Goal: Task Accomplishment & Management: Manage account settings

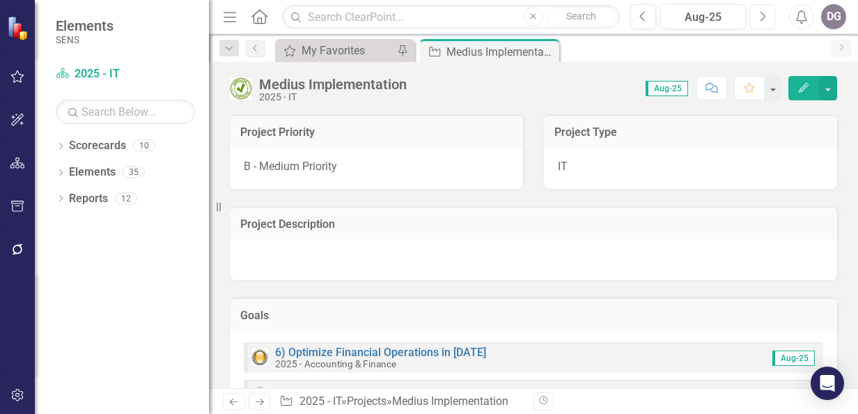
click at [767, 17] on button "Next" at bounding box center [762, 16] width 26 height 25
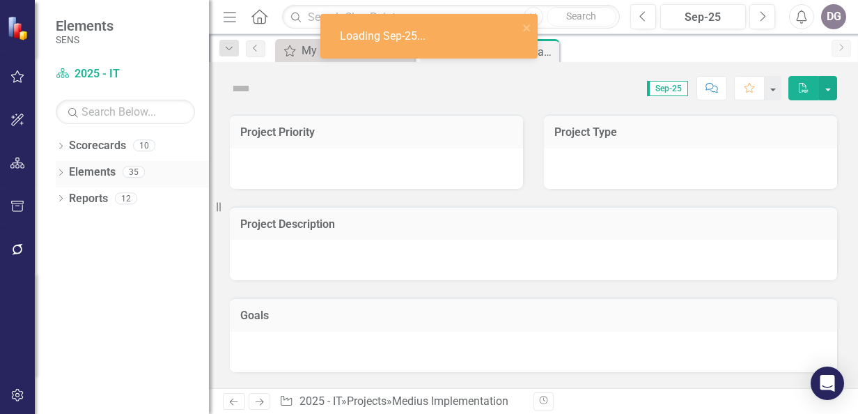
click at [65, 171] on icon "Dropdown" at bounding box center [61, 174] width 10 height 8
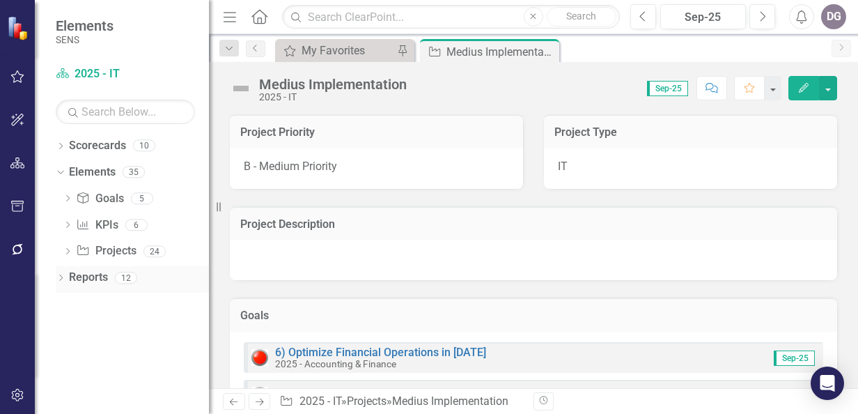
click at [78, 276] on link "Reports" at bounding box center [88, 277] width 39 height 16
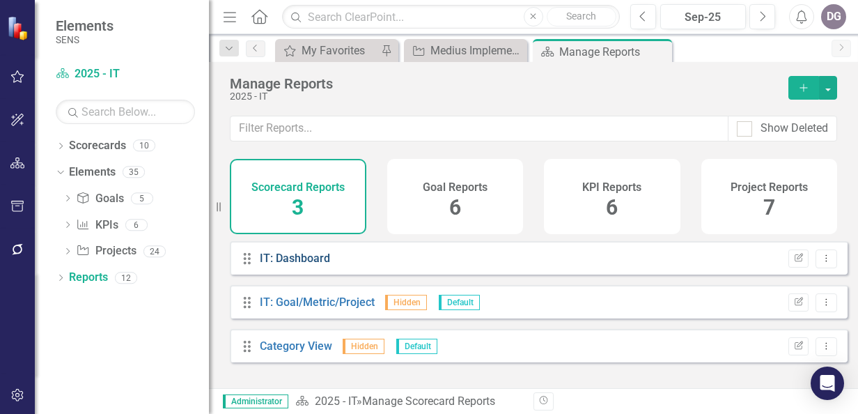
click at [306, 265] on link "IT: Dashboard" at bounding box center [295, 257] width 70 height 13
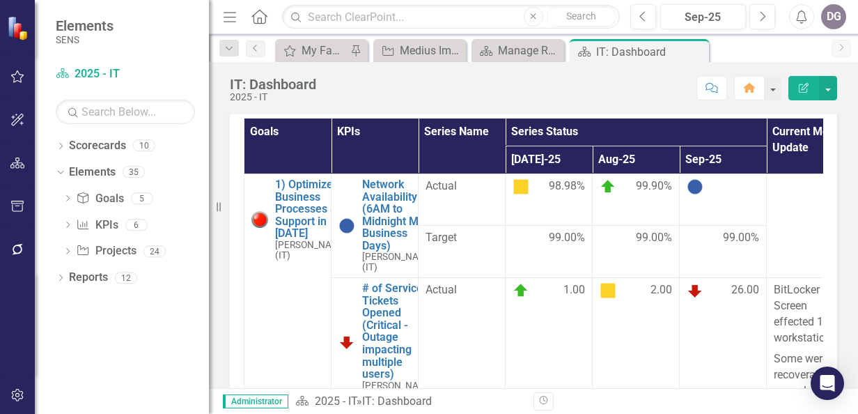
scroll to position [348, 0]
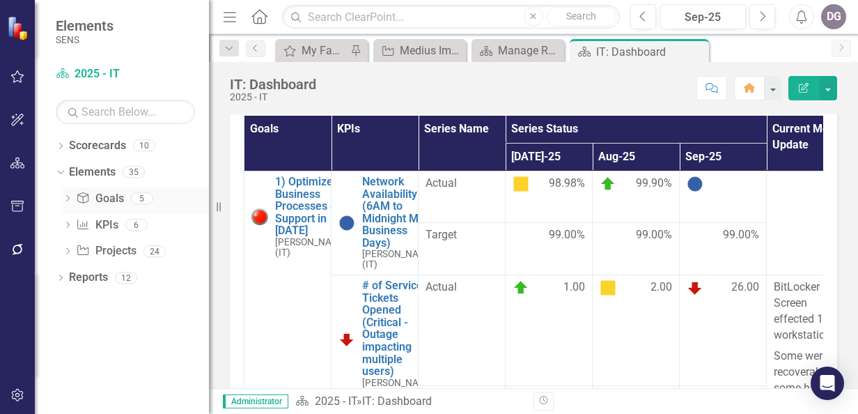
drag, startPoint x: 221, startPoint y: 206, endPoint x: 100, endPoint y: 201, distance: 120.6
click at [100, 201] on div "Elements SENS Scorecard 2025 - IT Search Dropdown Scorecards 10 Dropdown 2025 -…" at bounding box center [104, 207] width 209 height 414
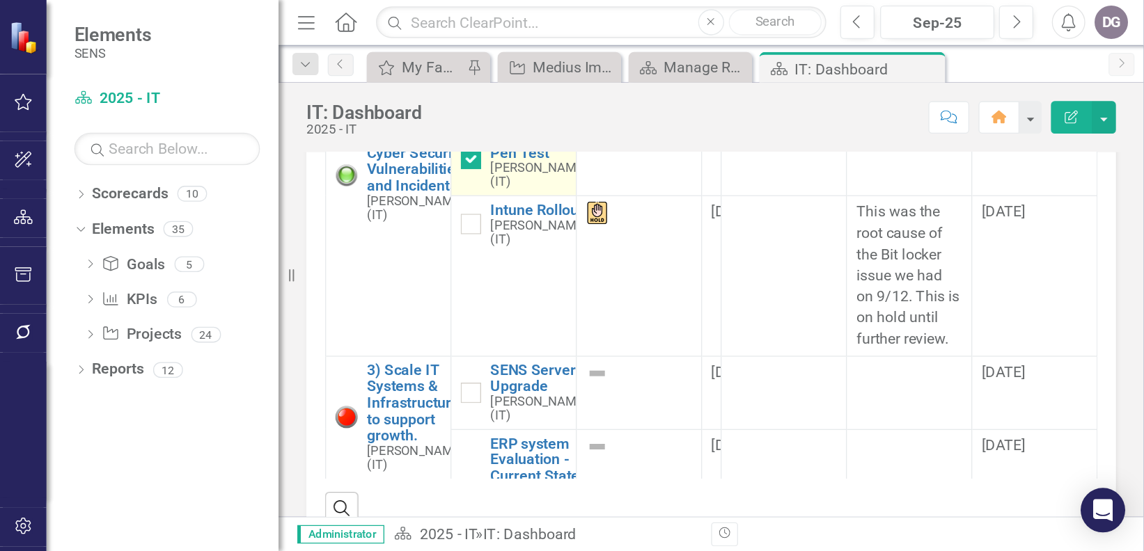
scroll to position [766, 0]
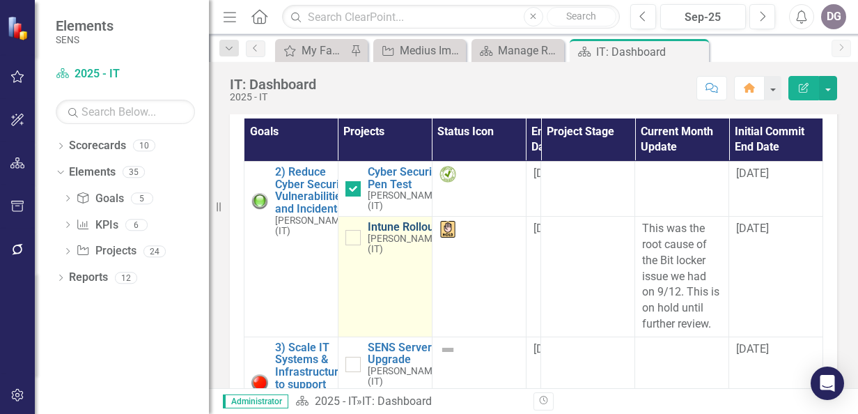
click at [380, 233] on link "Intune Rollout" at bounding box center [404, 227] width 73 height 13
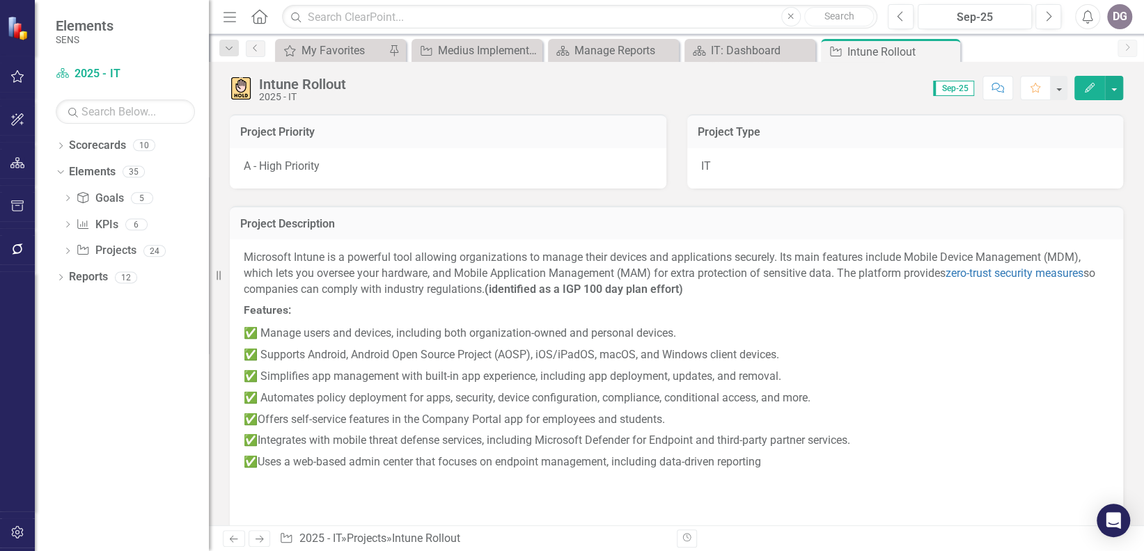
click at [857, 382] on p "✅ Simplifies app management with built-in app experience, including app deploym…" at bounding box center [677, 377] width 866 height 22
click at [741, 43] on div "IT: Dashboard" at bounding box center [753, 50] width 84 height 17
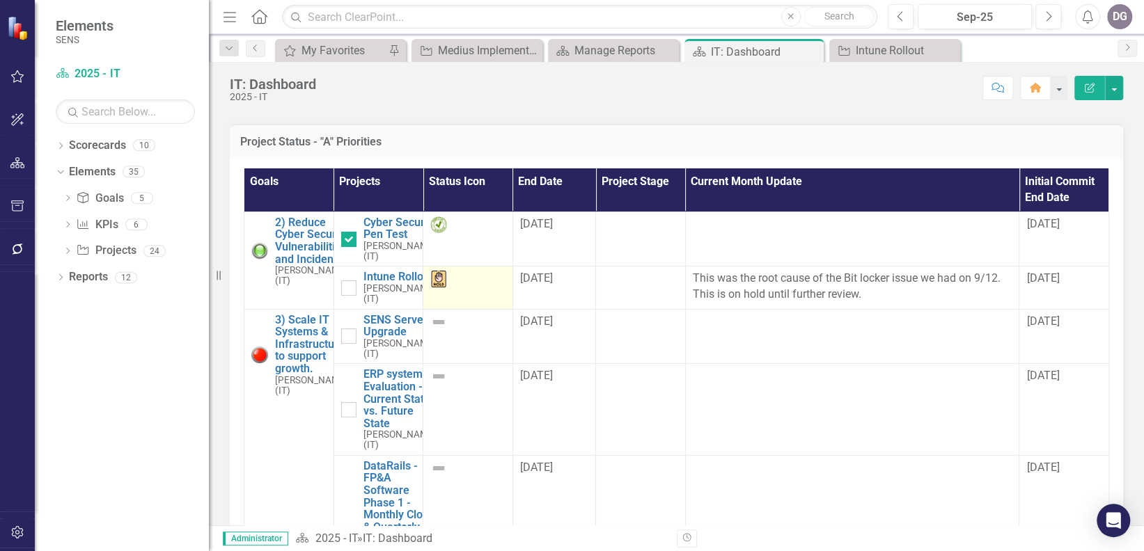
scroll to position [836, 0]
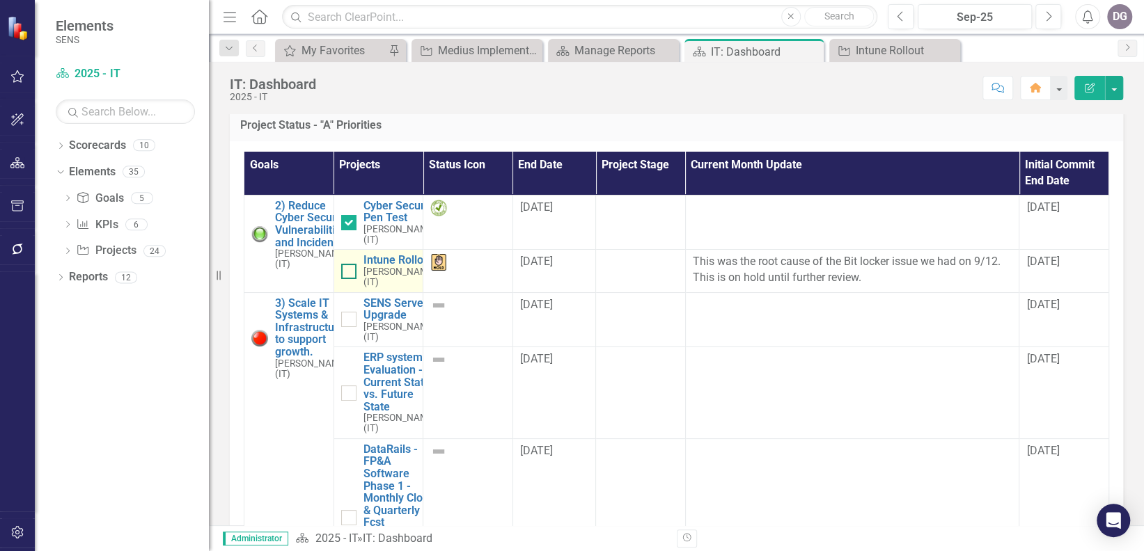
click at [345, 279] on div at bounding box center [348, 271] width 15 height 15
click at [345, 273] on input "checkbox" at bounding box center [345, 268] width 9 height 9
checkbox input "true"
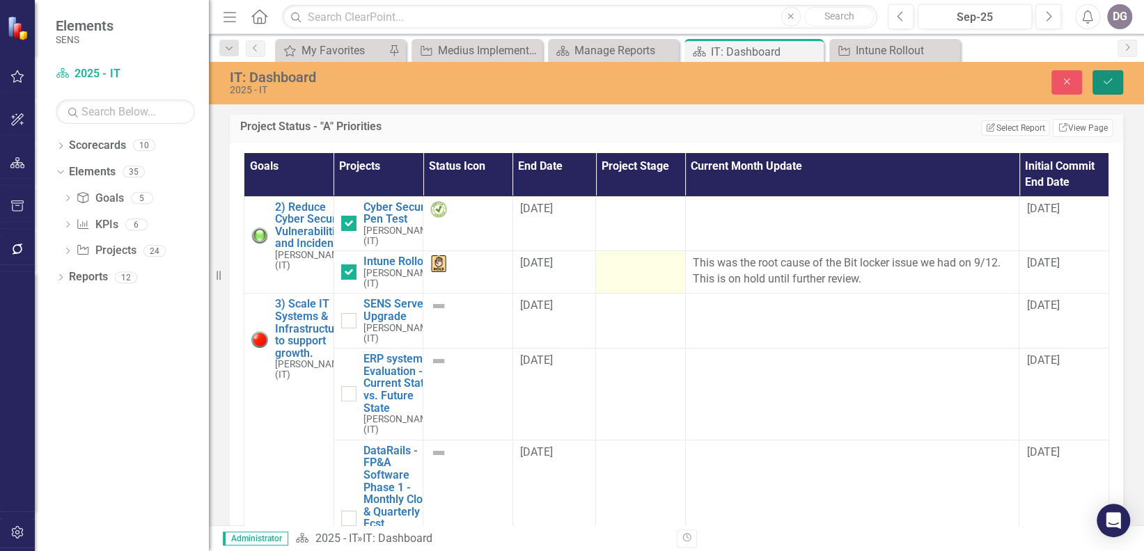
drag, startPoint x: 1107, startPoint y: 81, endPoint x: 610, endPoint y: 310, distance: 547.1
click at [857, 81] on icon "Save" at bounding box center [1108, 82] width 13 height 10
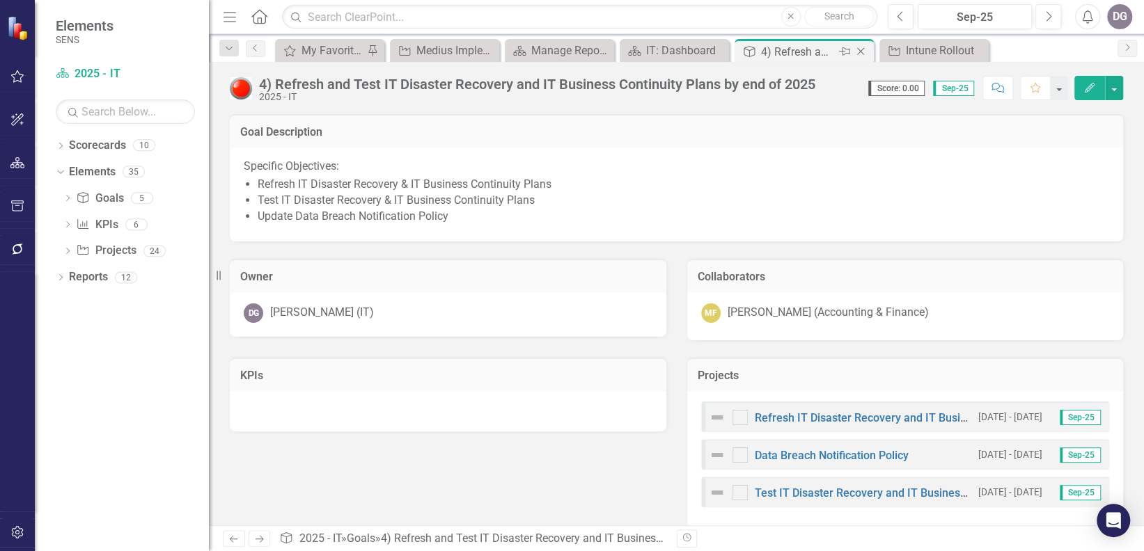
click at [857, 49] on icon "Close" at bounding box center [861, 51] width 14 height 11
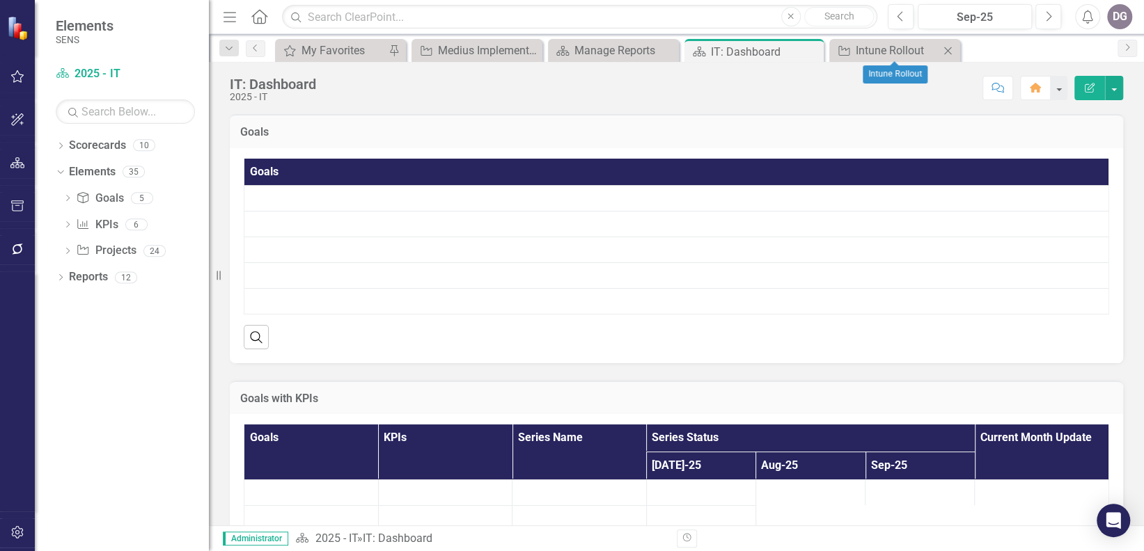
click at [857, 46] on icon "Close" at bounding box center [948, 50] width 14 height 11
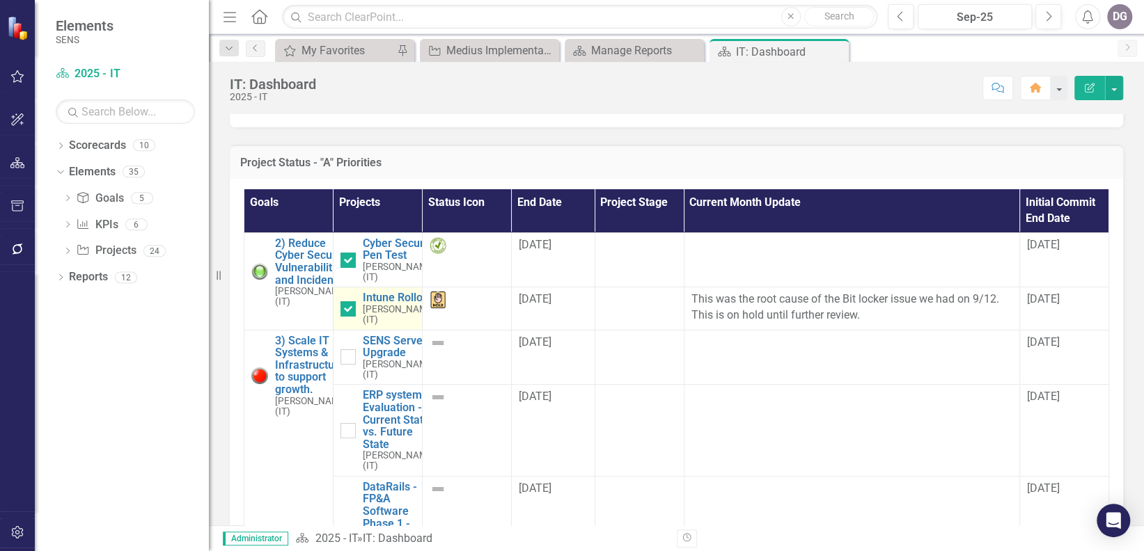
scroll to position [836, 0]
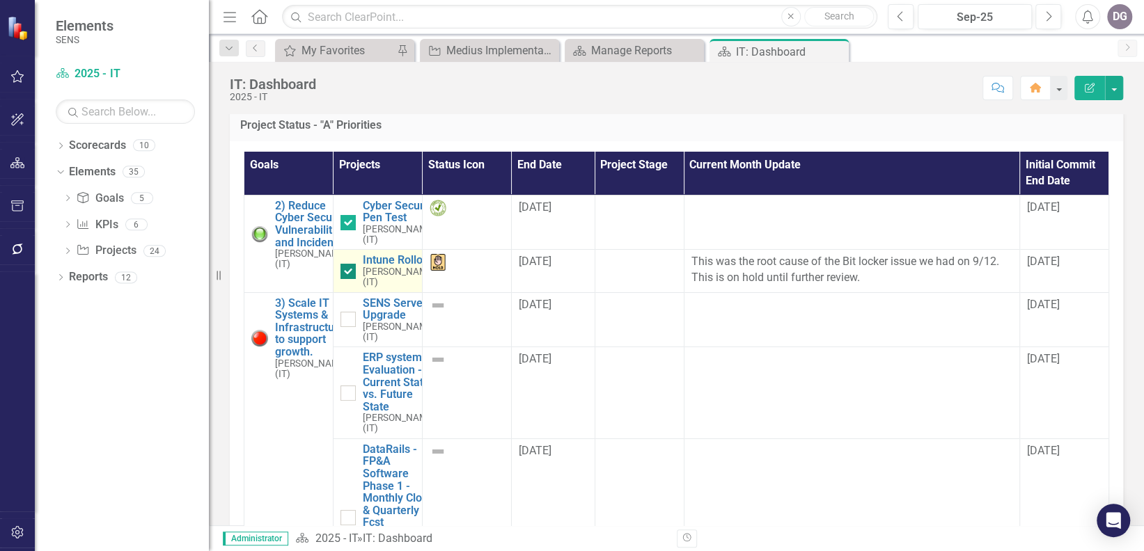
click at [349, 279] on div at bounding box center [348, 271] width 15 height 15
click at [349, 273] on input "checkbox" at bounding box center [345, 268] width 9 height 9
checkbox input "false"
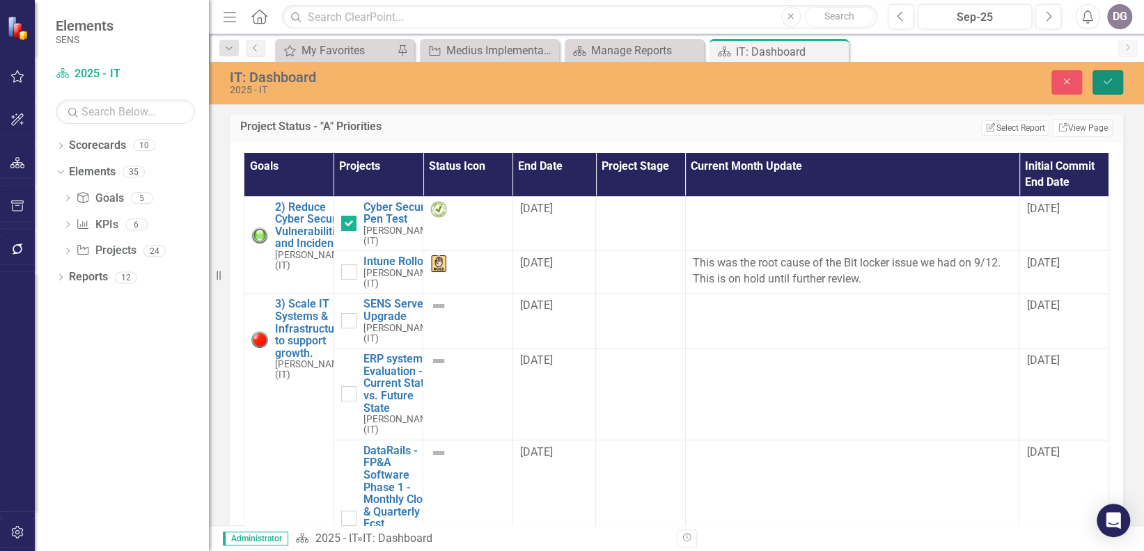
click at [857, 78] on icon "Save" at bounding box center [1108, 82] width 13 height 10
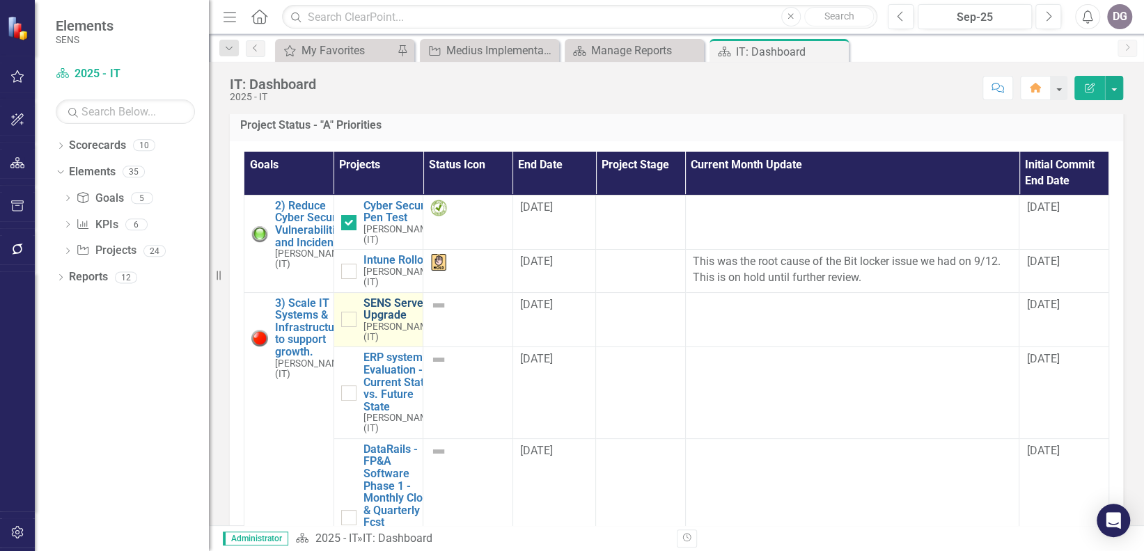
click at [382, 322] on link "SENS Server Upgrade" at bounding box center [399, 309] width 73 height 24
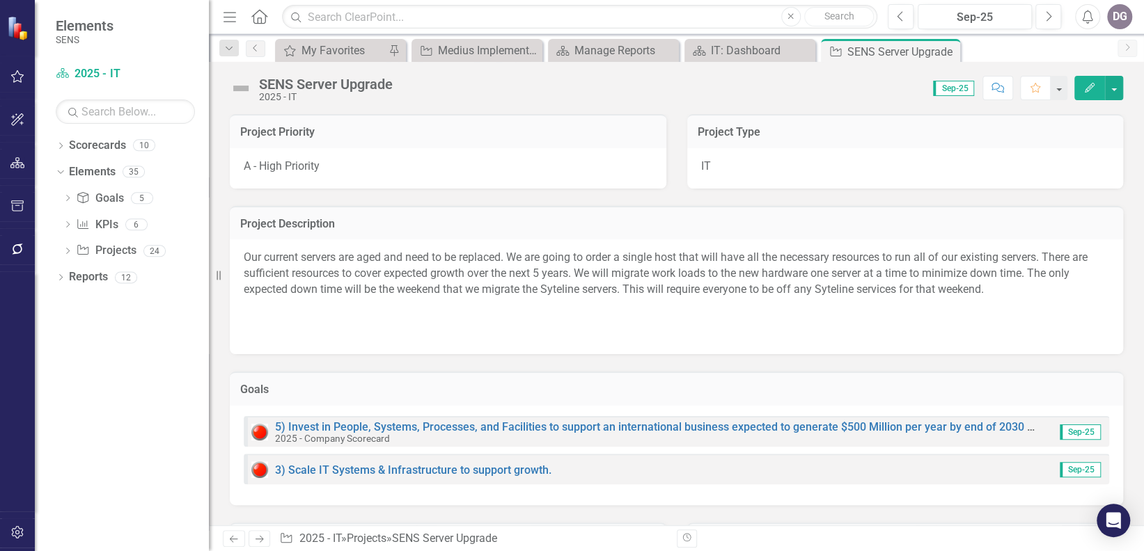
click at [240, 86] on img at bounding box center [241, 88] width 22 height 22
click at [242, 84] on img at bounding box center [241, 88] width 22 height 22
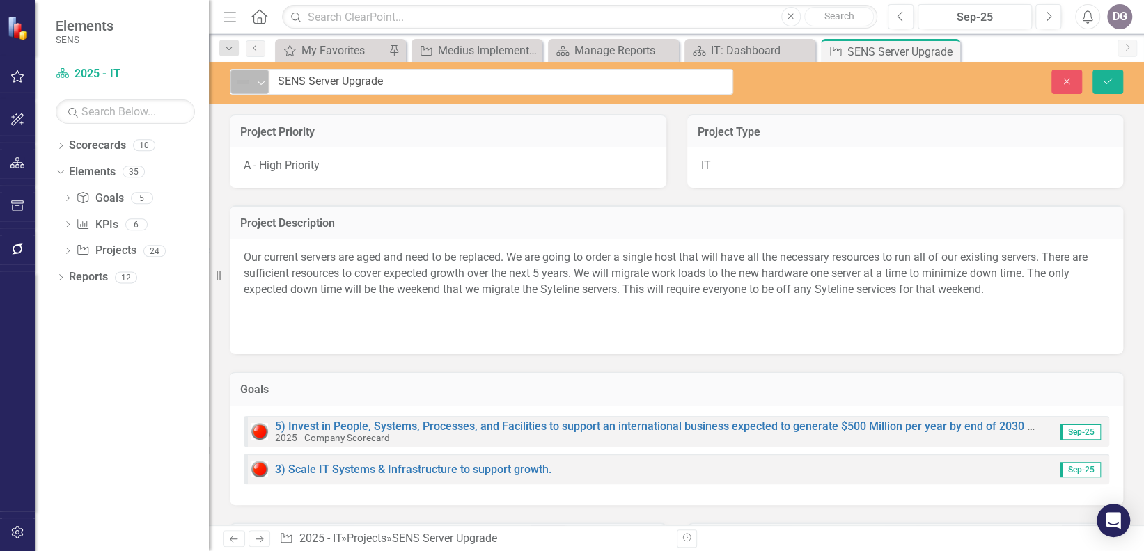
click at [261, 79] on icon "Expand" at bounding box center [261, 82] width 14 height 11
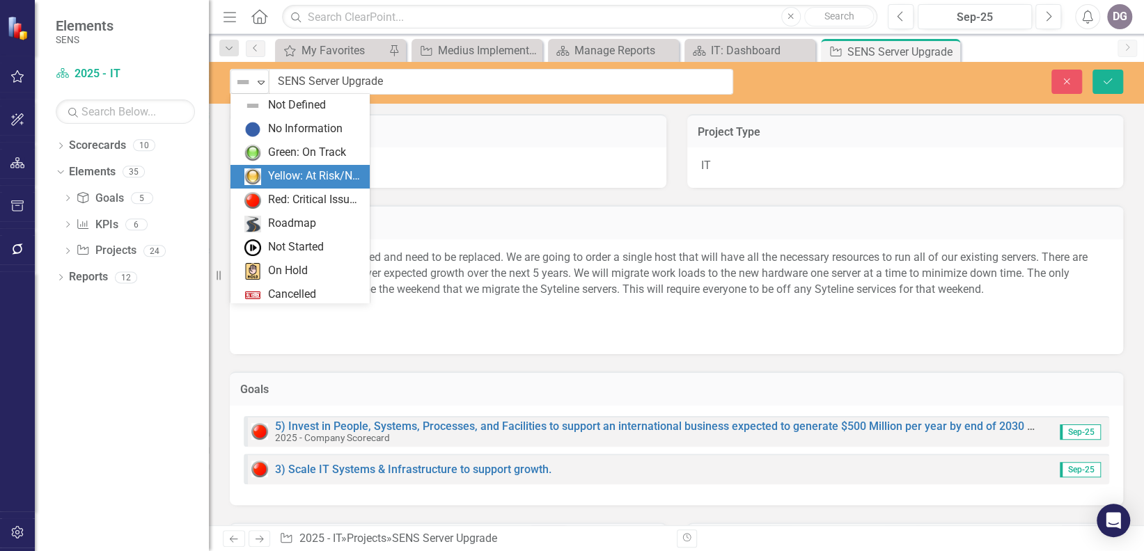
click at [317, 175] on div "Yellow: At Risk/Needs Attention" at bounding box center [314, 177] width 93 height 16
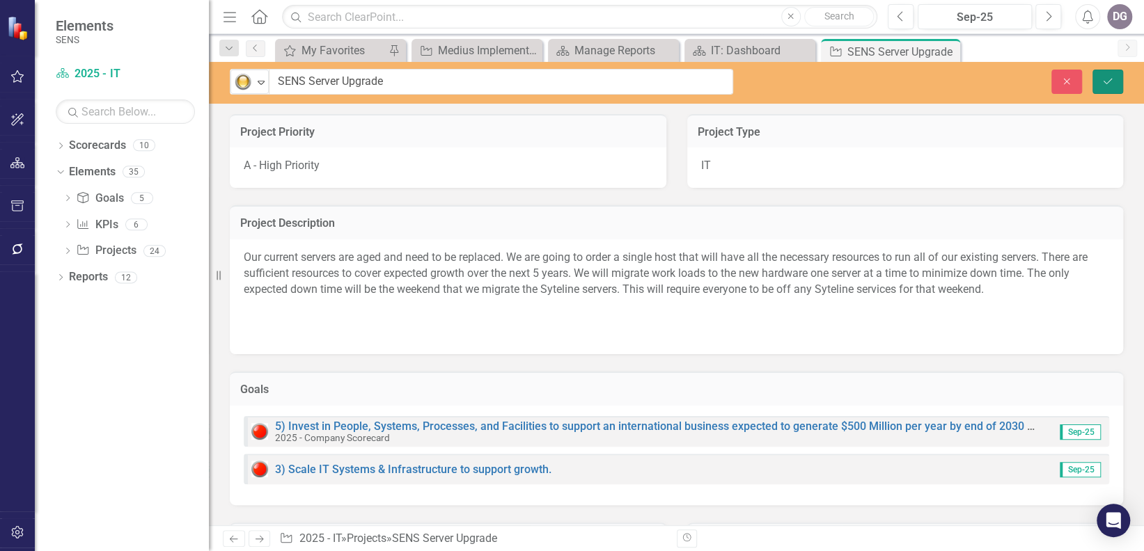
click at [857, 75] on button "Save" at bounding box center [1108, 82] width 31 height 24
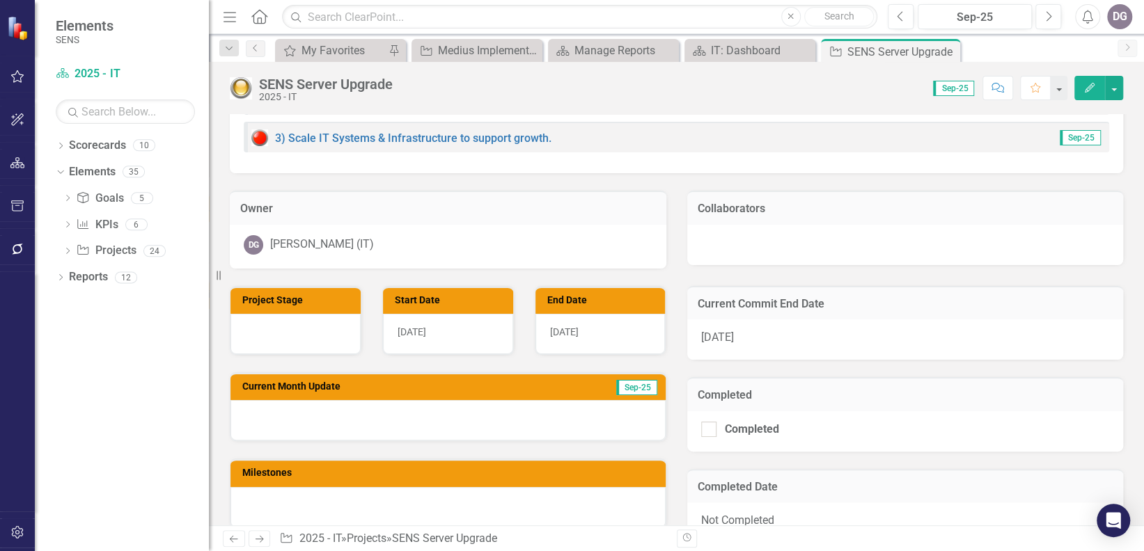
scroll to position [371, 0]
